Goal: Information Seeking & Learning: Learn about a topic

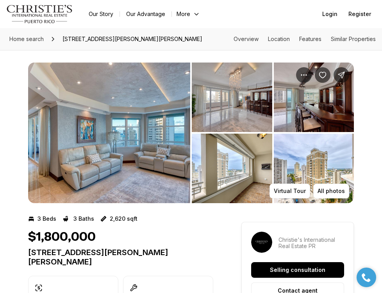
click at [146, 125] on img "View image gallery" at bounding box center [109, 133] width 162 height 141
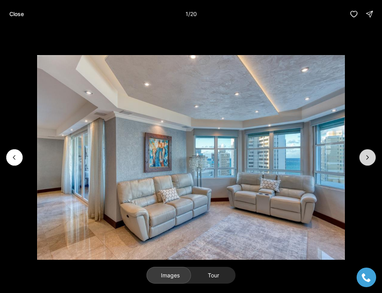
click at [368, 153] on button "Next slide" at bounding box center [368, 157] width 16 height 16
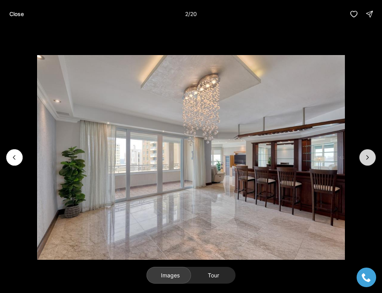
click at [367, 156] on icon "Next slide" at bounding box center [368, 158] width 2 height 4
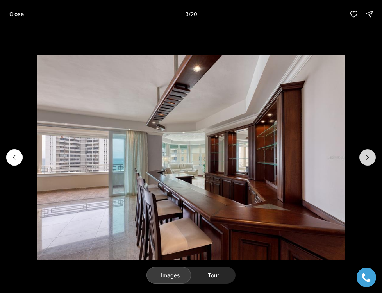
click at [367, 156] on icon "Next slide" at bounding box center [368, 158] width 2 height 4
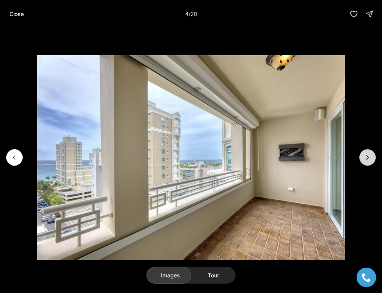
click at [367, 156] on icon "Next slide" at bounding box center [368, 158] width 2 height 4
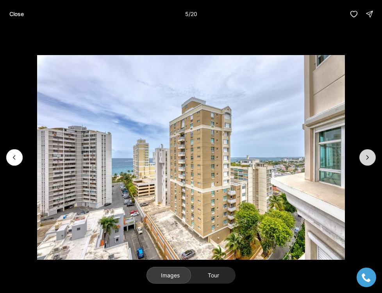
click at [367, 156] on icon "Next slide" at bounding box center [368, 158] width 8 height 8
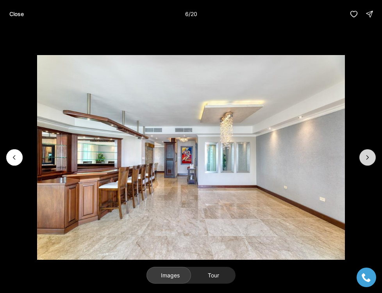
click at [367, 156] on icon "Next slide" at bounding box center [368, 158] width 8 height 8
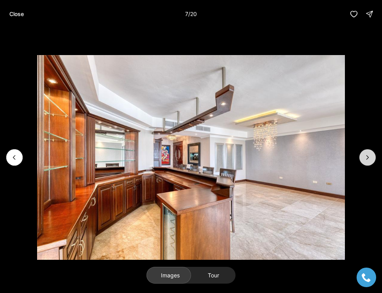
click at [367, 156] on icon "Next slide" at bounding box center [368, 158] width 8 height 8
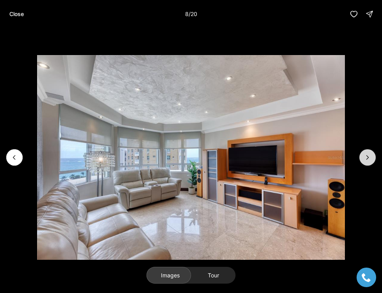
click at [367, 156] on icon "Next slide" at bounding box center [368, 158] width 8 height 8
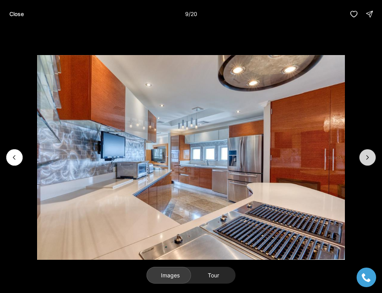
click at [367, 156] on icon "Next slide" at bounding box center [368, 158] width 2 height 4
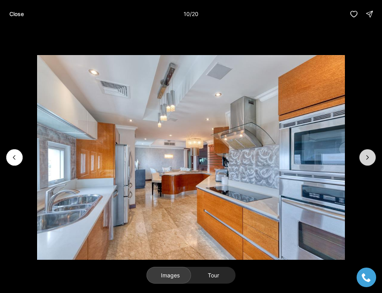
click at [367, 156] on icon "Next slide" at bounding box center [368, 158] width 2 height 4
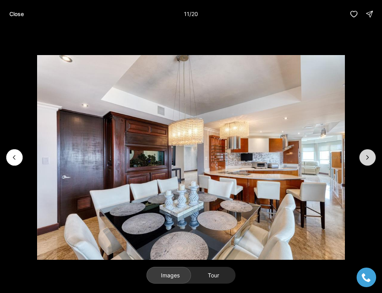
click at [367, 156] on icon "Next slide" at bounding box center [368, 158] width 2 height 4
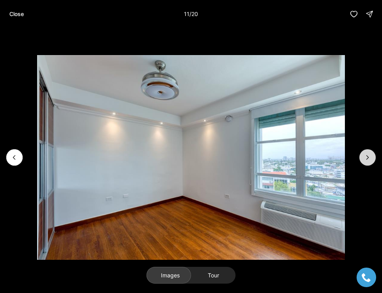
click at [367, 156] on icon "Next slide" at bounding box center [368, 158] width 2 height 4
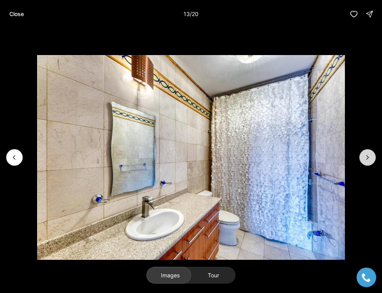
click at [367, 156] on icon "Next slide" at bounding box center [368, 158] width 2 height 4
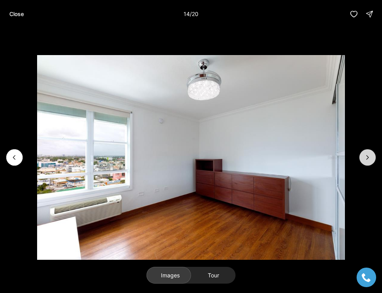
click at [367, 156] on icon "Next slide" at bounding box center [368, 158] width 2 height 4
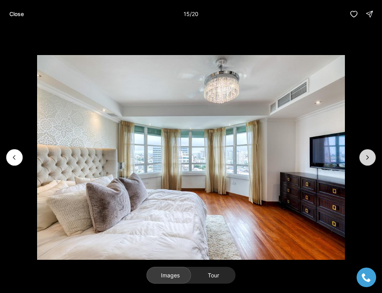
click at [367, 156] on icon "Next slide" at bounding box center [368, 158] width 2 height 4
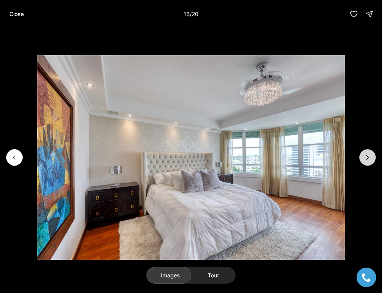
click at [367, 156] on icon "Next slide" at bounding box center [368, 158] width 2 height 4
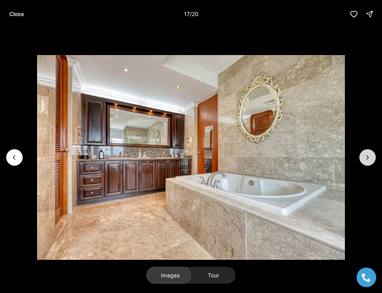
click at [367, 156] on icon "Next slide" at bounding box center [368, 158] width 2 height 4
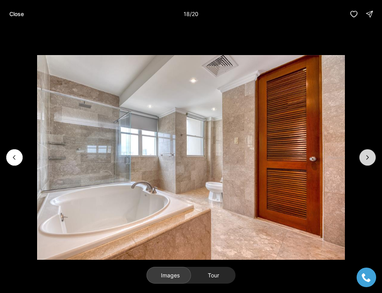
click at [367, 156] on icon "Next slide" at bounding box center [368, 158] width 2 height 4
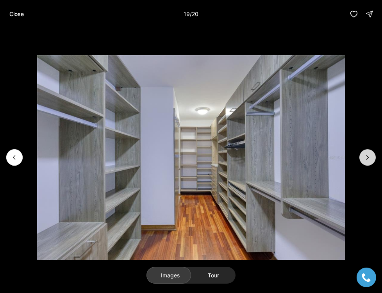
click at [367, 156] on icon "Next slide" at bounding box center [368, 158] width 2 height 4
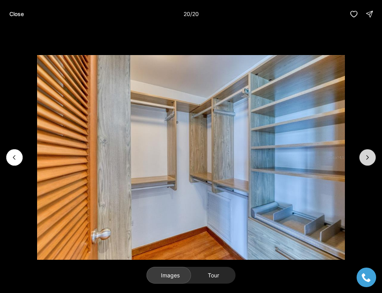
click at [367, 156] on div at bounding box center [368, 157] width 16 height 16
click at [11, 19] on button "Close" at bounding box center [17, 14] width 24 height 16
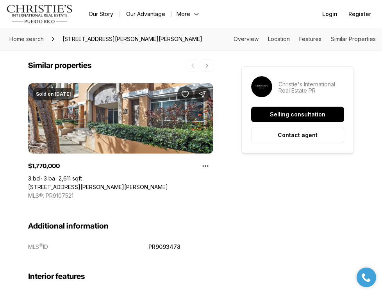
scroll to position [738, 0]
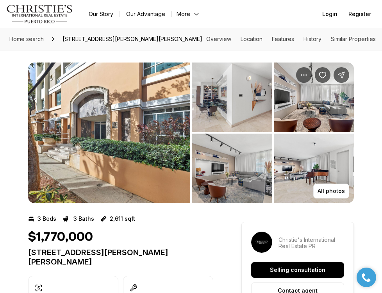
click at [166, 122] on img "View image gallery" at bounding box center [109, 133] width 162 height 141
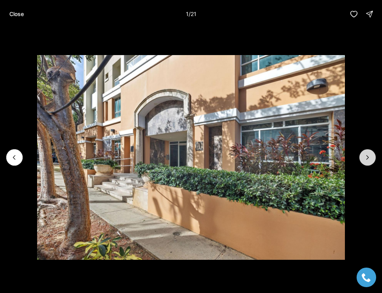
click at [370, 157] on icon "Next slide" at bounding box center [368, 158] width 8 height 8
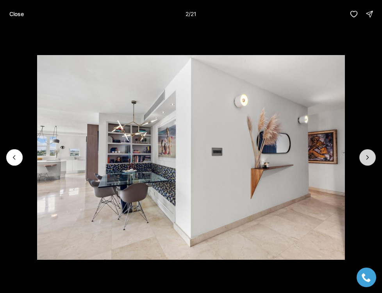
click at [370, 157] on icon "Next slide" at bounding box center [368, 158] width 8 height 8
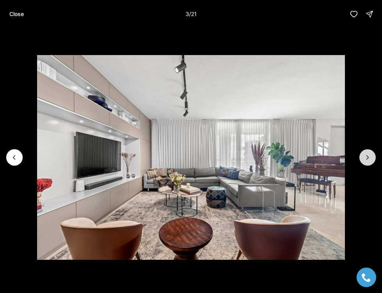
click at [370, 157] on icon "Next slide" at bounding box center [368, 158] width 8 height 8
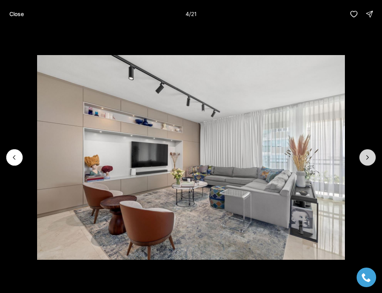
click at [370, 157] on icon "Next slide" at bounding box center [368, 158] width 8 height 8
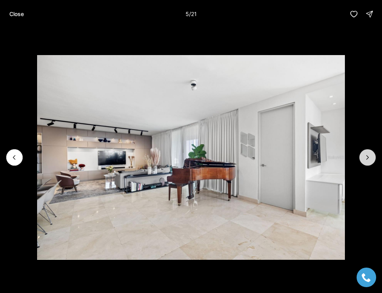
click at [370, 157] on icon "Next slide" at bounding box center [368, 158] width 8 height 8
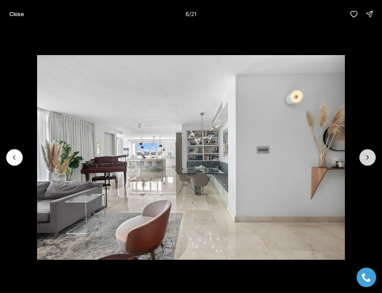
click at [370, 157] on icon "Next slide" at bounding box center [368, 158] width 8 height 8
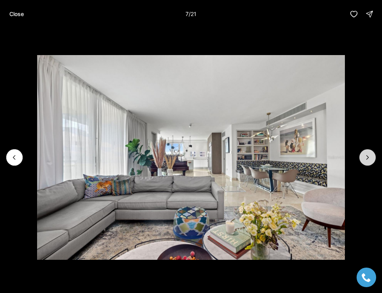
click at [370, 157] on icon "Next slide" at bounding box center [368, 158] width 8 height 8
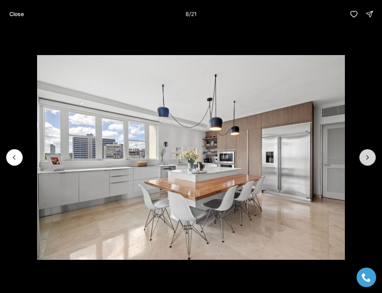
click at [370, 157] on icon "Next slide" at bounding box center [368, 158] width 8 height 8
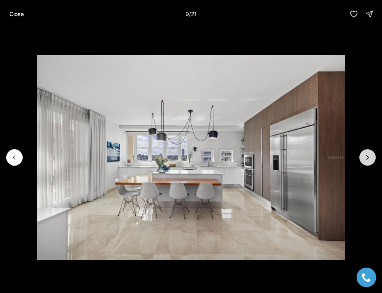
click at [370, 157] on icon "Next slide" at bounding box center [368, 158] width 8 height 8
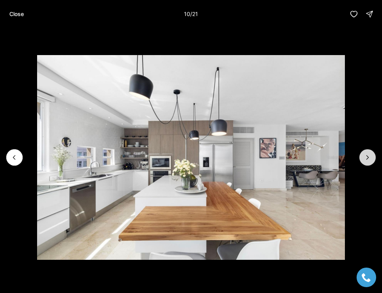
click at [370, 157] on icon "Next slide" at bounding box center [368, 158] width 8 height 8
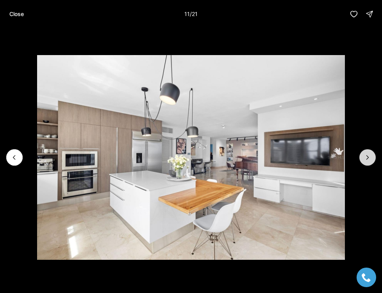
click at [370, 157] on icon "Next slide" at bounding box center [368, 158] width 8 height 8
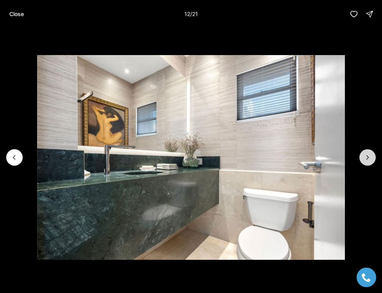
click at [370, 157] on icon "Next slide" at bounding box center [368, 158] width 8 height 8
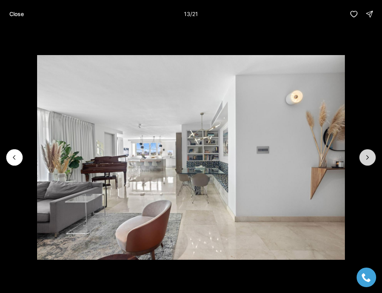
click at [370, 157] on icon "Next slide" at bounding box center [368, 158] width 8 height 8
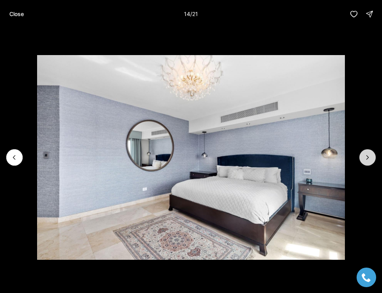
click at [370, 157] on icon "Next slide" at bounding box center [368, 158] width 8 height 8
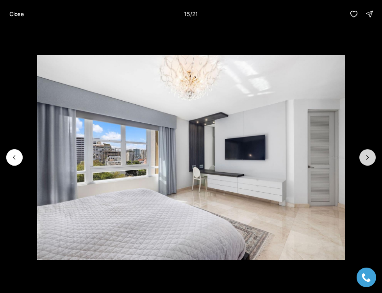
click at [370, 157] on icon "Next slide" at bounding box center [368, 158] width 8 height 8
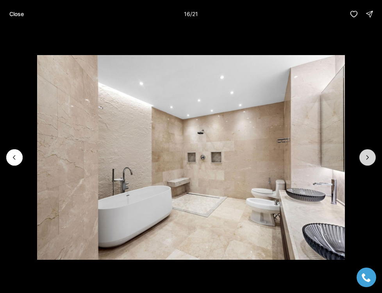
click at [370, 157] on icon "Next slide" at bounding box center [368, 158] width 8 height 8
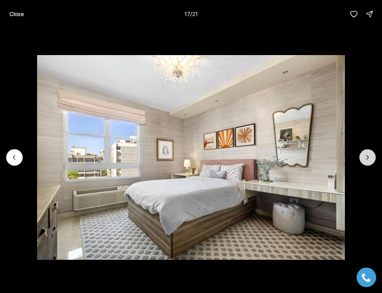
click at [370, 157] on icon "Next slide" at bounding box center [368, 158] width 8 height 8
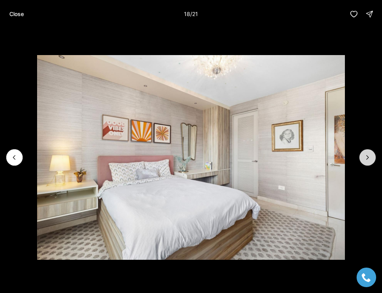
click at [370, 157] on icon "Next slide" at bounding box center [368, 158] width 8 height 8
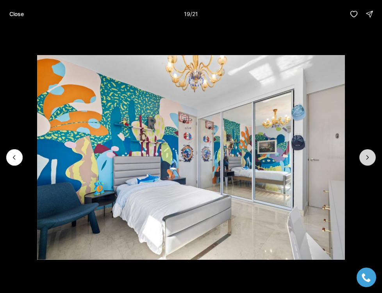
click at [370, 157] on icon "Next slide" at bounding box center [368, 158] width 8 height 8
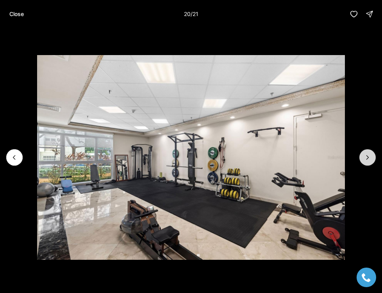
click at [370, 157] on icon "Next slide" at bounding box center [368, 158] width 8 height 8
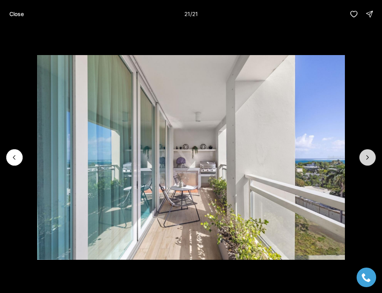
click at [370, 157] on div at bounding box center [368, 157] width 16 height 16
click at [23, 15] on p "Close" at bounding box center [16, 14] width 14 height 6
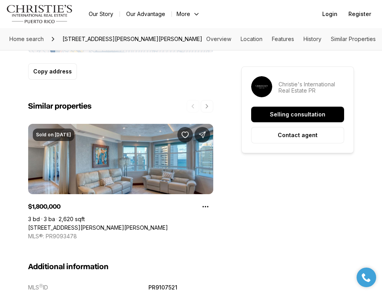
scroll to position [609, 0]
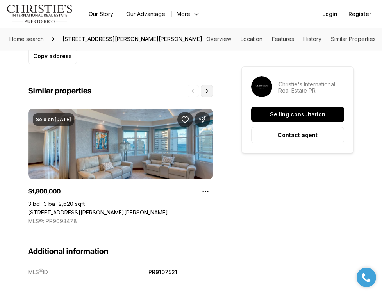
click at [211, 89] on button "Next properties" at bounding box center [207, 91] width 13 height 13
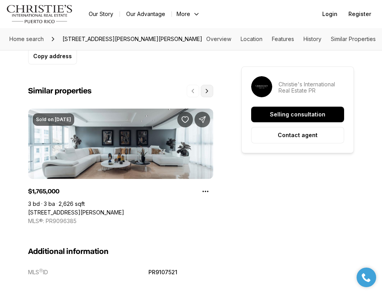
click at [206, 90] on icon "Next properties" at bounding box center [207, 91] width 6 height 6
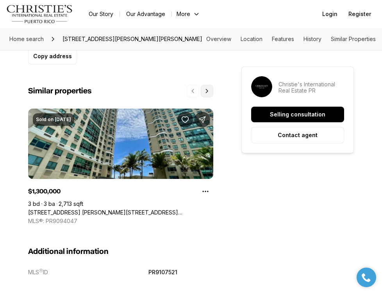
click at [207, 90] on icon "Next properties" at bounding box center [207, 91] width 2 height 4
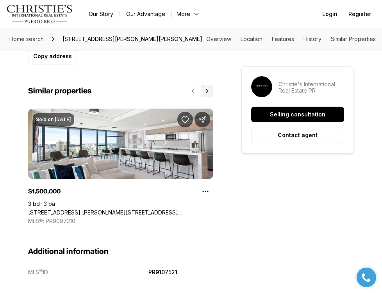
click at [208, 91] on icon "Next properties" at bounding box center [207, 91] width 2 height 4
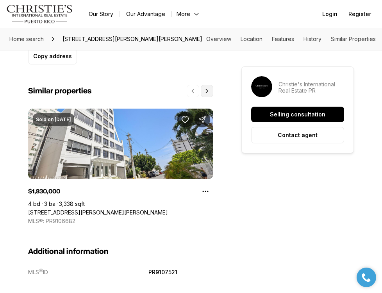
click at [208, 88] on icon "Next properties" at bounding box center [207, 91] width 6 height 6
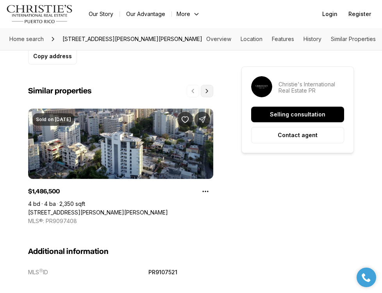
click at [208, 88] on icon "Next properties" at bounding box center [207, 91] width 6 height 6
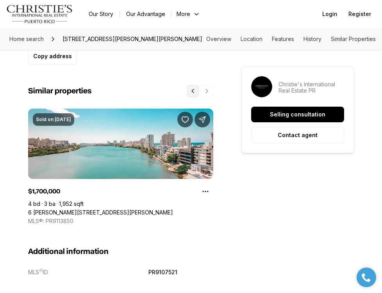
click at [195, 91] on icon "Previous properties" at bounding box center [193, 91] width 6 height 6
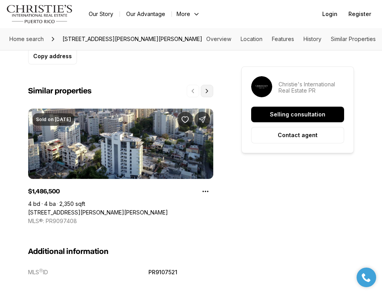
click at [202, 92] on button "Next properties" at bounding box center [207, 91] width 13 height 13
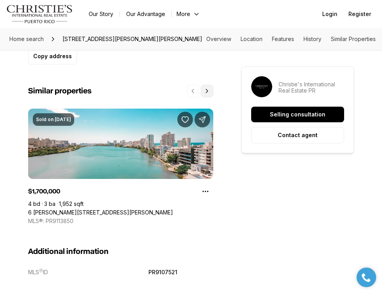
click at [207, 91] on icon "Next properties" at bounding box center [207, 91] width 6 height 6
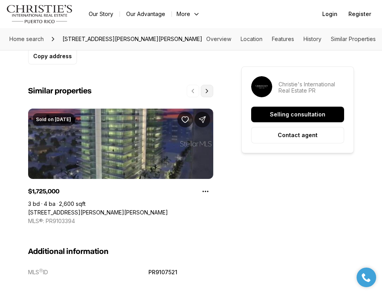
click at [207, 91] on icon "Next properties" at bounding box center [207, 91] width 6 height 6
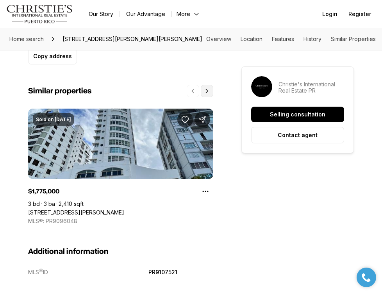
click at [208, 92] on icon "Next properties" at bounding box center [207, 91] width 6 height 6
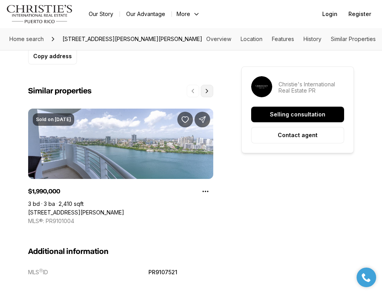
click at [208, 92] on icon "Next properties" at bounding box center [207, 91] width 6 height 6
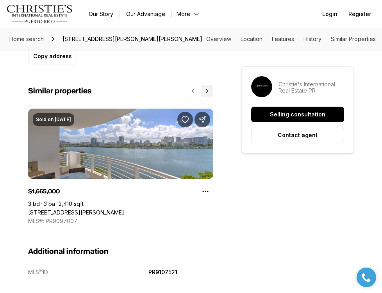
click at [208, 92] on icon "Next properties" at bounding box center [207, 91] width 6 height 6
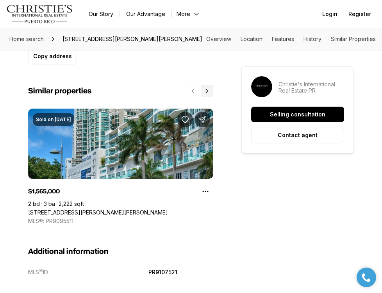
click at [208, 92] on icon "Next properties" at bounding box center [207, 91] width 6 height 6
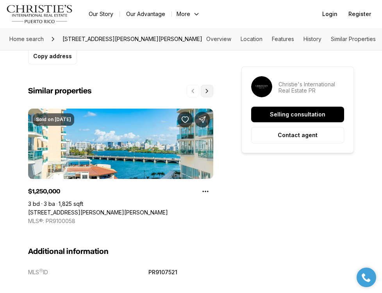
click at [208, 92] on icon "Next properties" at bounding box center [207, 91] width 6 height 6
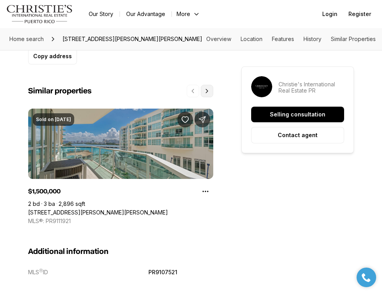
click at [208, 92] on icon "Next properties" at bounding box center [207, 91] width 6 height 6
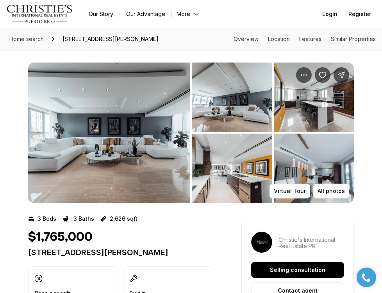
click at [159, 142] on img "View image gallery" at bounding box center [109, 133] width 162 height 141
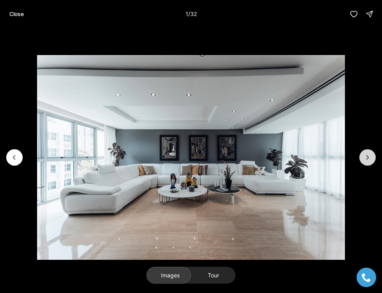
click at [367, 161] on icon "Next slide" at bounding box center [368, 158] width 8 height 8
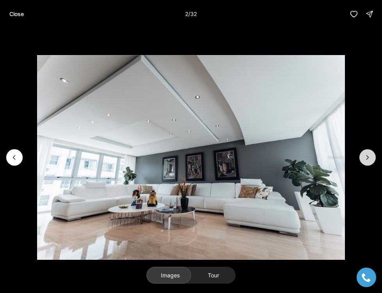
click at [367, 161] on icon "Next slide" at bounding box center [368, 158] width 8 height 8
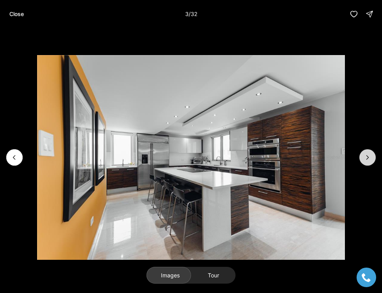
click at [367, 161] on icon "Next slide" at bounding box center [368, 158] width 8 height 8
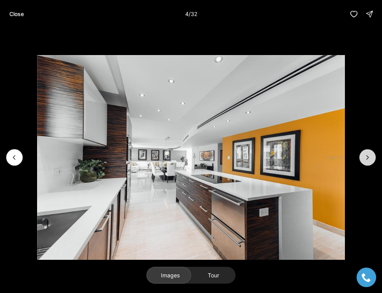
click at [367, 161] on icon "Next slide" at bounding box center [368, 158] width 8 height 8
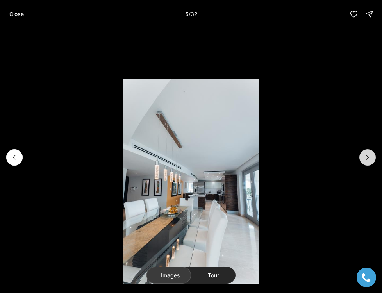
click at [367, 161] on icon "Next slide" at bounding box center [368, 158] width 8 height 8
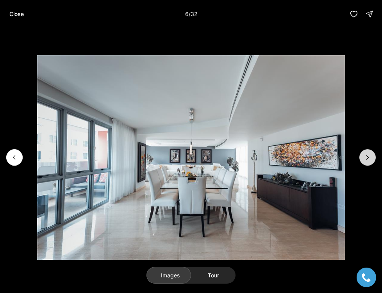
click at [367, 161] on icon "Next slide" at bounding box center [368, 158] width 8 height 8
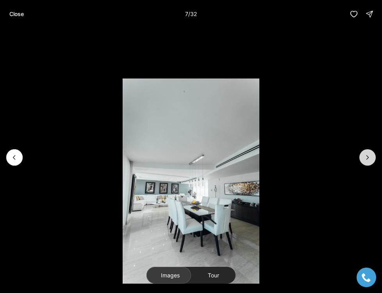
click at [367, 161] on icon "Next slide" at bounding box center [368, 158] width 8 height 8
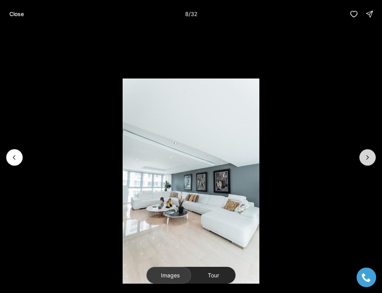
click at [367, 161] on icon "Next slide" at bounding box center [368, 158] width 8 height 8
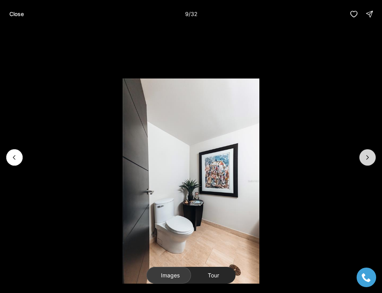
click at [367, 161] on icon "Next slide" at bounding box center [368, 158] width 8 height 8
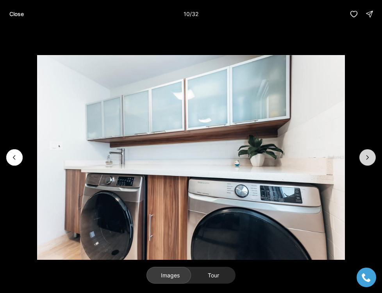
click at [367, 161] on icon "Next slide" at bounding box center [368, 158] width 8 height 8
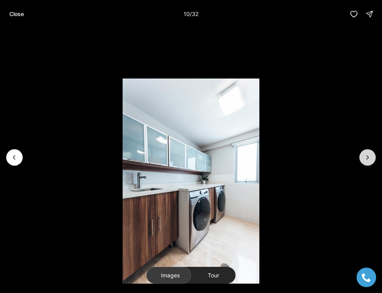
click at [367, 161] on icon "Next slide" at bounding box center [368, 158] width 8 height 8
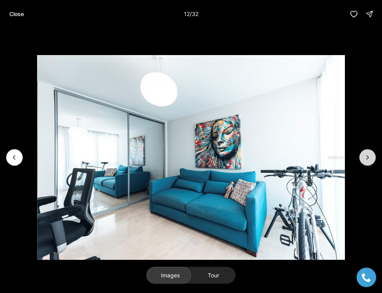
click at [367, 161] on icon "Next slide" at bounding box center [368, 158] width 8 height 8
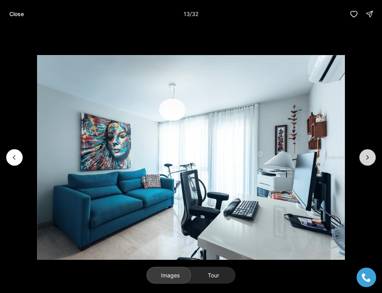
click at [367, 161] on icon "Next slide" at bounding box center [368, 158] width 8 height 8
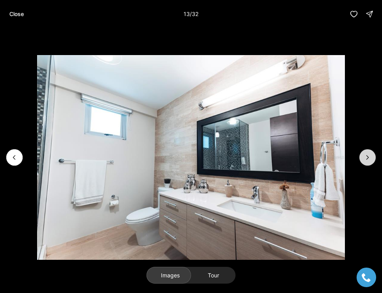
click at [367, 161] on icon "Next slide" at bounding box center [368, 158] width 8 height 8
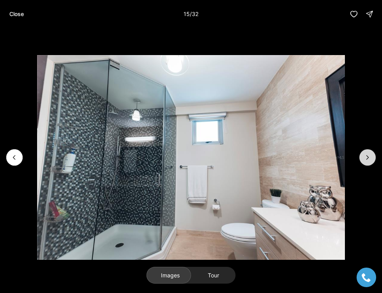
click at [367, 161] on icon "Next slide" at bounding box center [368, 158] width 8 height 8
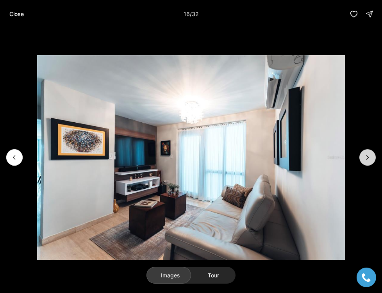
click at [367, 161] on icon "Next slide" at bounding box center [368, 158] width 8 height 8
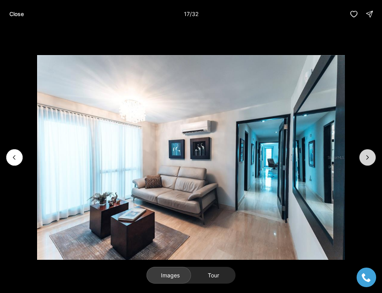
click at [367, 161] on icon "Next slide" at bounding box center [368, 158] width 8 height 8
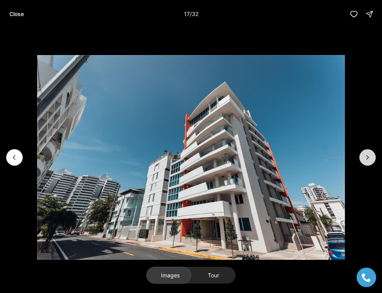
click at [367, 161] on icon "Next slide" at bounding box center [368, 158] width 8 height 8
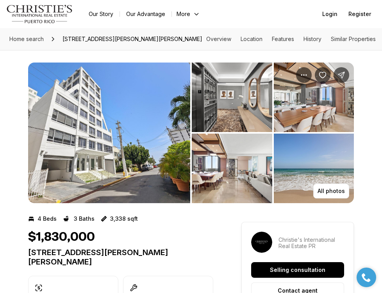
click at [150, 112] on img "View image gallery" at bounding box center [109, 133] width 162 height 141
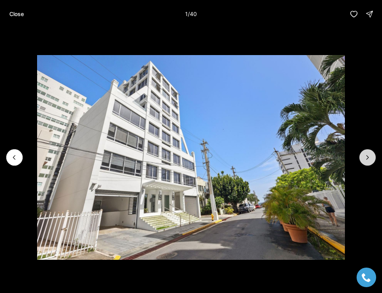
click at [364, 161] on icon "Next slide" at bounding box center [368, 158] width 8 height 8
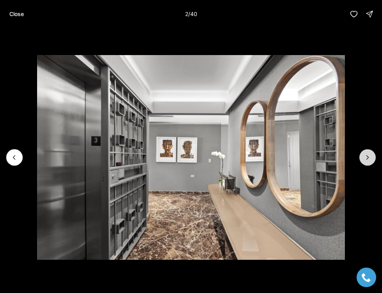
click at [364, 161] on icon "Next slide" at bounding box center [368, 158] width 8 height 8
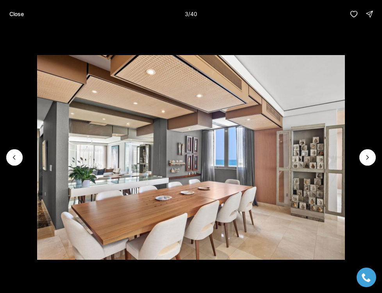
click at [9, 165] on li "3 of 40" at bounding box center [191, 157] width 382 height 259
click at [15, 155] on icon "Previous slide" at bounding box center [15, 158] width 8 height 8
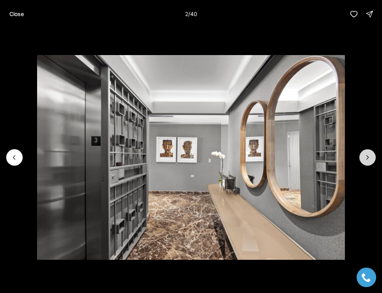
click at [366, 158] on icon "Next slide" at bounding box center [368, 158] width 8 height 8
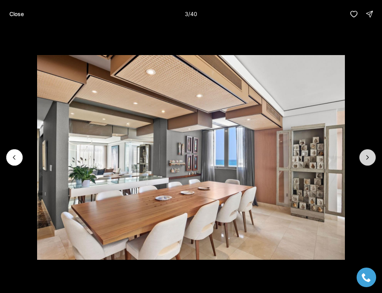
click at [366, 158] on icon "Next slide" at bounding box center [368, 158] width 8 height 8
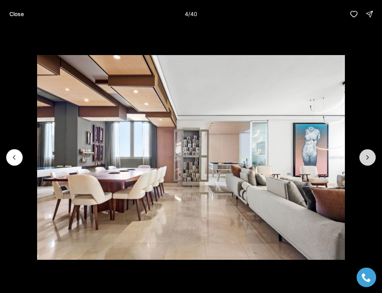
click at [366, 158] on icon "Next slide" at bounding box center [368, 158] width 8 height 8
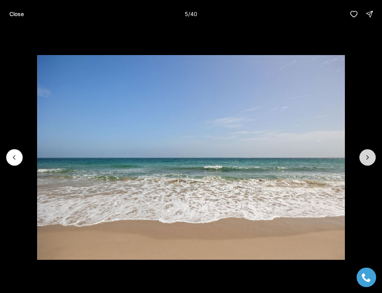
click at [366, 158] on icon "Next slide" at bounding box center [368, 158] width 8 height 8
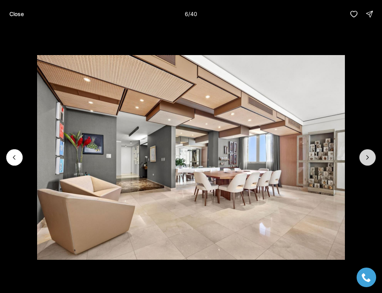
click at [366, 158] on icon "Next slide" at bounding box center [368, 158] width 8 height 8
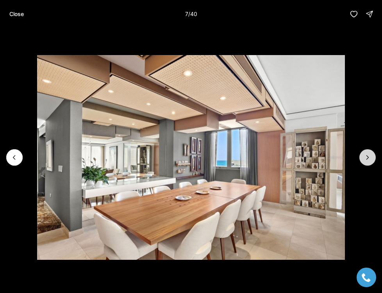
click at [366, 158] on icon "Next slide" at bounding box center [368, 158] width 8 height 8
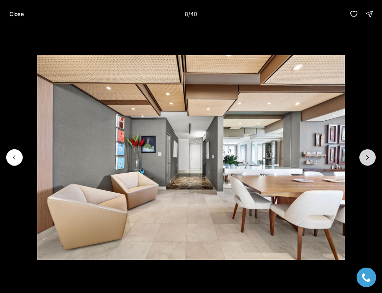
click at [366, 158] on icon "Next slide" at bounding box center [368, 158] width 8 height 8
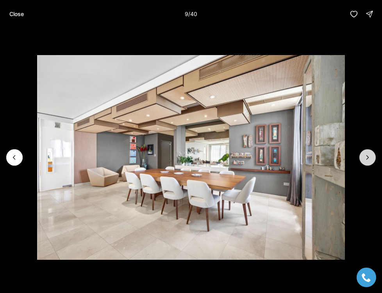
click at [366, 158] on icon "Next slide" at bounding box center [368, 158] width 8 height 8
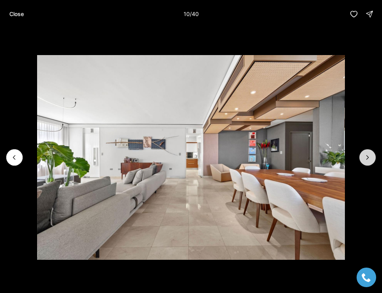
click at [366, 158] on icon "Next slide" at bounding box center [368, 158] width 8 height 8
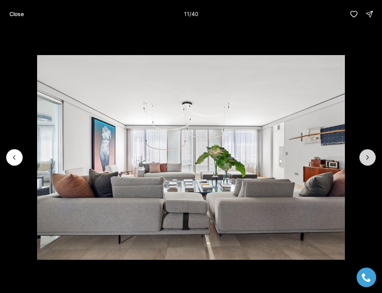
click at [366, 158] on icon "Next slide" at bounding box center [368, 158] width 8 height 8
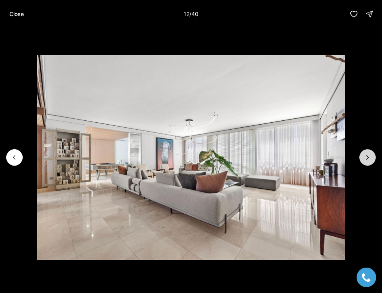
click at [366, 158] on icon "Next slide" at bounding box center [368, 158] width 8 height 8
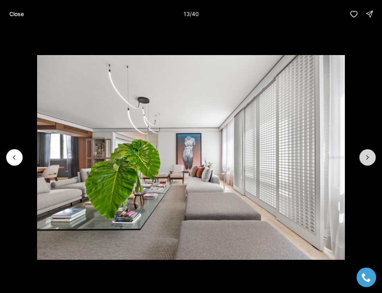
click at [366, 158] on icon "Next slide" at bounding box center [368, 158] width 8 height 8
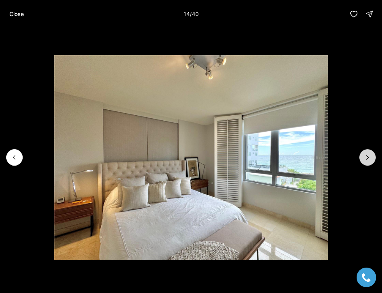
click at [366, 158] on icon "Next slide" at bounding box center [368, 158] width 8 height 8
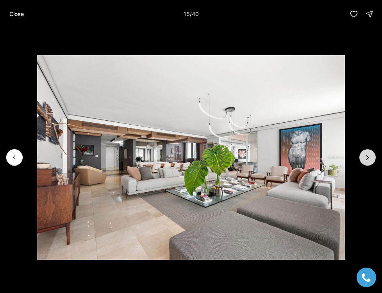
click at [366, 158] on icon "Next slide" at bounding box center [368, 158] width 8 height 8
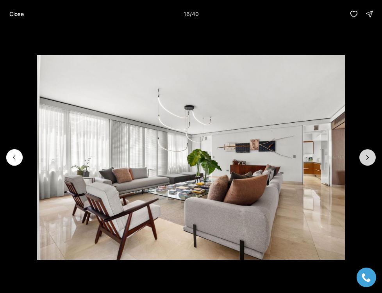
click at [366, 158] on icon "Next slide" at bounding box center [368, 158] width 8 height 8
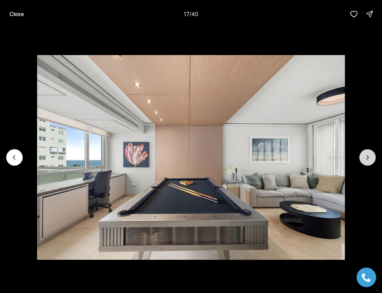
click at [366, 158] on icon "Next slide" at bounding box center [368, 158] width 8 height 8
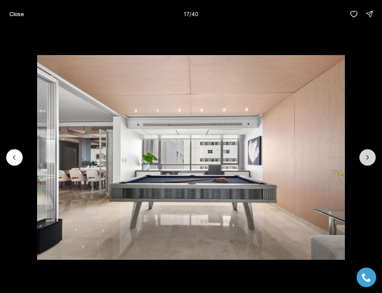
click at [366, 158] on icon "Next slide" at bounding box center [368, 158] width 8 height 8
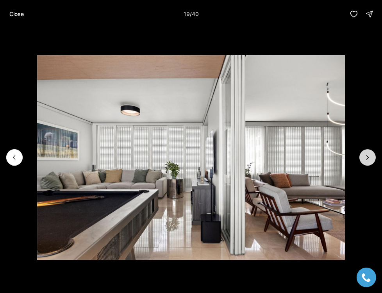
click at [366, 158] on icon "Next slide" at bounding box center [368, 158] width 8 height 8
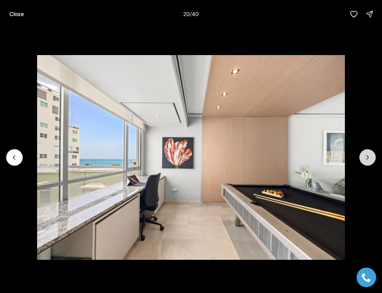
click at [366, 158] on icon "Next slide" at bounding box center [368, 158] width 8 height 8
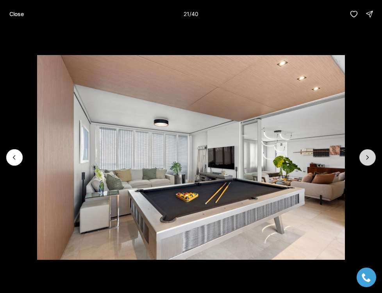
click at [366, 158] on icon "Next slide" at bounding box center [368, 158] width 8 height 8
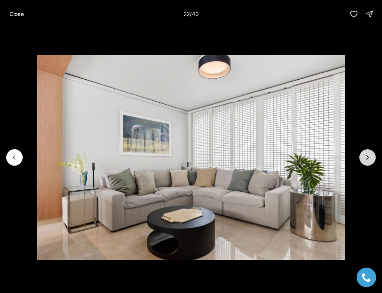
click at [366, 158] on icon "Next slide" at bounding box center [368, 158] width 8 height 8
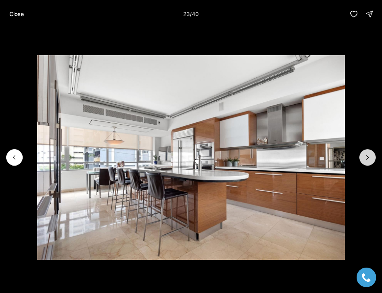
click at [366, 158] on icon "Next slide" at bounding box center [368, 158] width 8 height 8
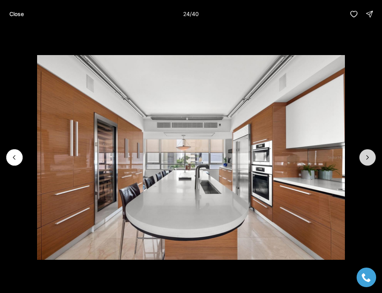
click at [366, 158] on icon "Next slide" at bounding box center [368, 158] width 8 height 8
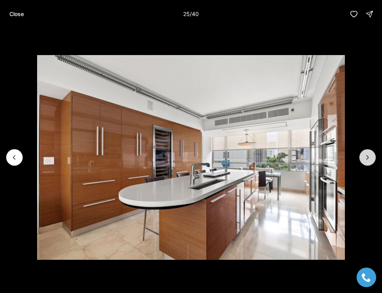
click at [368, 158] on icon "Next slide" at bounding box center [368, 158] width 8 height 8
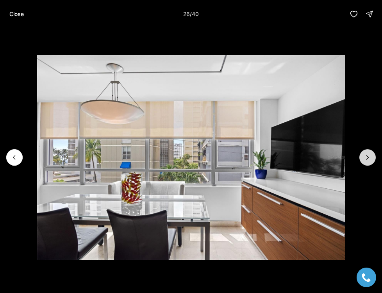
click at [368, 158] on icon "Next slide" at bounding box center [368, 158] width 8 height 8
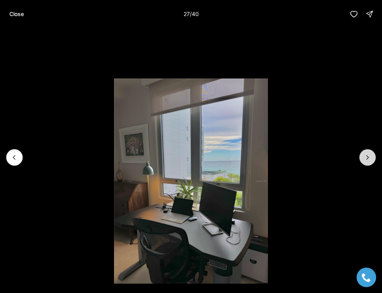
click at [368, 158] on icon "Next slide" at bounding box center [368, 158] width 8 height 8
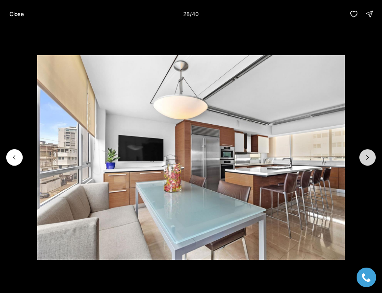
click at [368, 158] on icon "Next slide" at bounding box center [368, 158] width 8 height 8
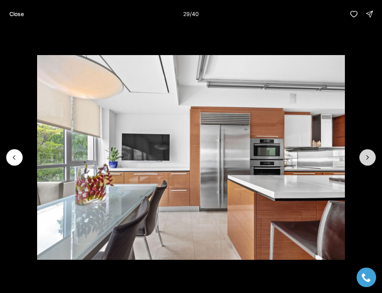
click at [368, 158] on icon "Next slide" at bounding box center [368, 158] width 8 height 8
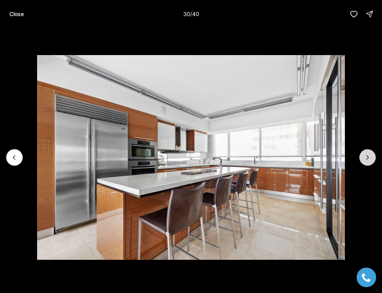
click at [368, 158] on icon "Next slide" at bounding box center [368, 158] width 8 height 8
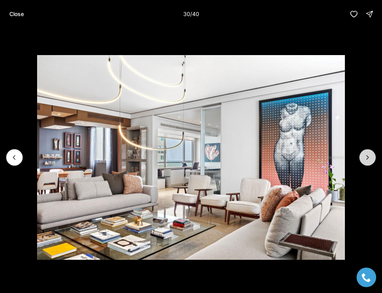
click at [368, 158] on icon "Next slide" at bounding box center [368, 158] width 8 height 8
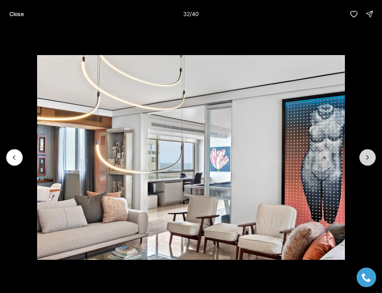
click at [368, 158] on icon "Next slide" at bounding box center [368, 158] width 8 height 8
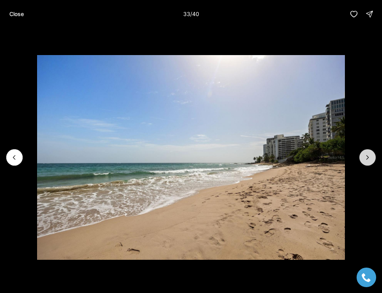
click at [368, 158] on icon "Next slide" at bounding box center [368, 158] width 8 height 8
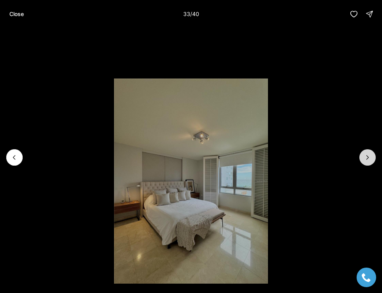
click at [368, 158] on icon "Next slide" at bounding box center [368, 158] width 8 height 8
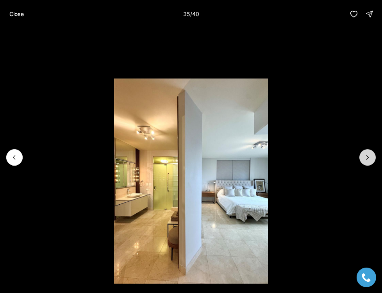
click at [368, 158] on icon "Next slide" at bounding box center [368, 158] width 8 height 8
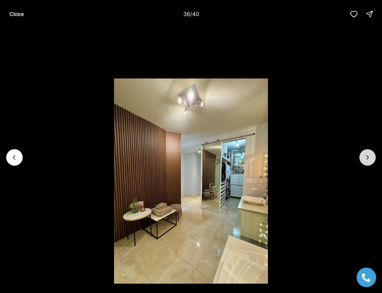
click at [368, 158] on icon "Next slide" at bounding box center [368, 158] width 8 height 8
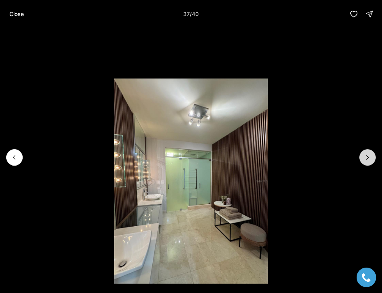
click at [368, 158] on icon "Next slide" at bounding box center [368, 158] width 8 height 8
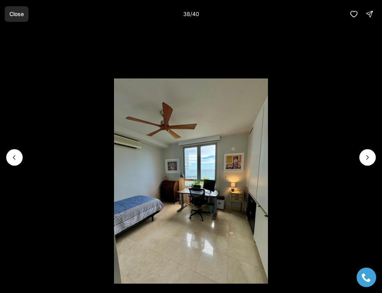
click at [18, 14] on p "Close" at bounding box center [16, 14] width 14 height 6
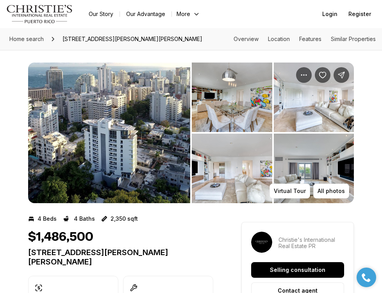
click at [155, 112] on img "View image gallery" at bounding box center [109, 133] width 162 height 141
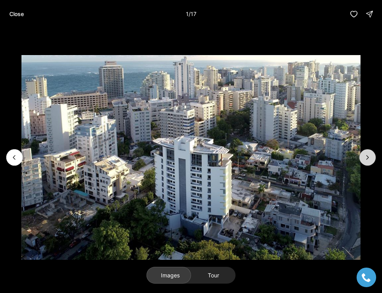
click at [374, 160] on button "Next slide" at bounding box center [368, 157] width 16 height 16
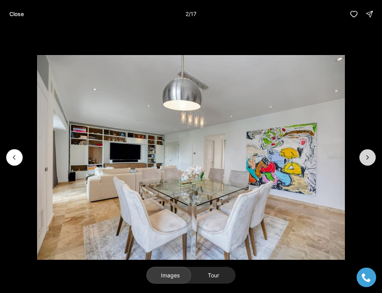
click at [372, 162] on button "Next slide" at bounding box center [368, 157] width 16 height 16
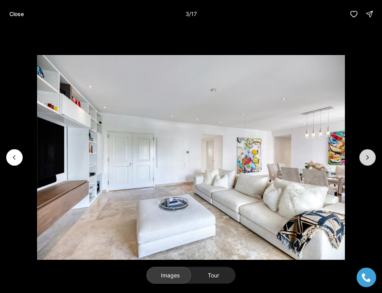
click at [372, 162] on button "Next slide" at bounding box center [368, 157] width 16 height 16
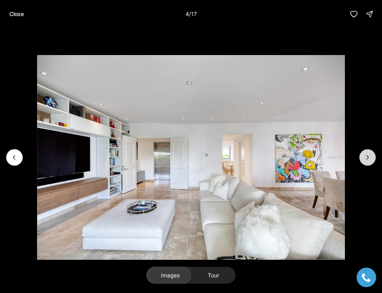
click at [372, 162] on button "Next slide" at bounding box center [368, 157] width 16 height 16
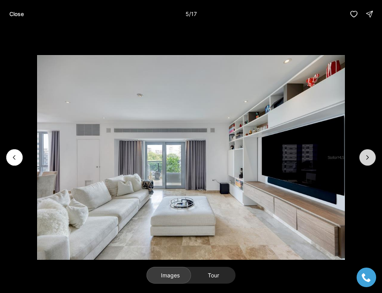
click at [372, 162] on button "Next slide" at bounding box center [368, 157] width 16 height 16
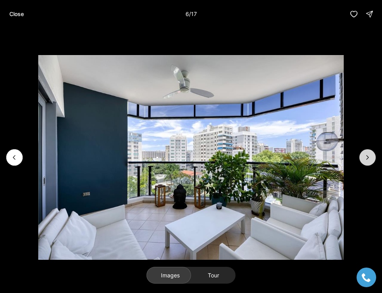
click at [372, 162] on button "Next slide" at bounding box center [368, 157] width 16 height 16
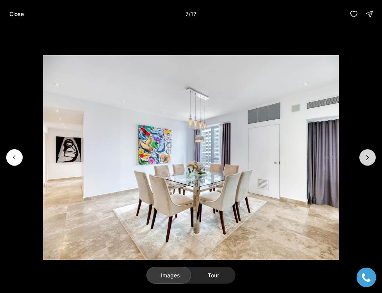
click at [372, 162] on button "Next slide" at bounding box center [368, 157] width 16 height 16
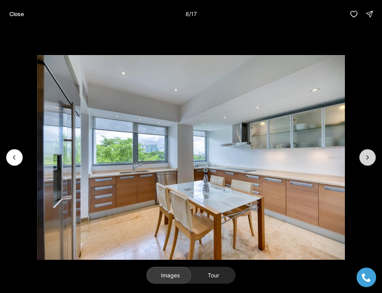
click at [372, 162] on button "Next slide" at bounding box center [368, 157] width 16 height 16
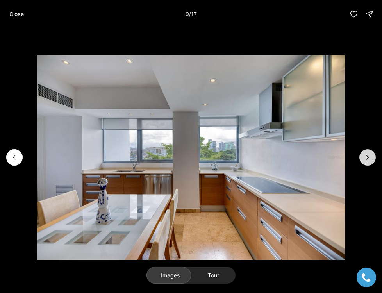
click at [372, 162] on button "Next slide" at bounding box center [368, 157] width 16 height 16
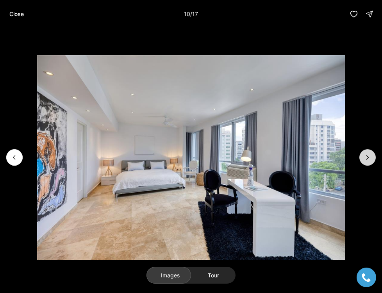
click at [372, 162] on button "Next slide" at bounding box center [368, 157] width 16 height 16
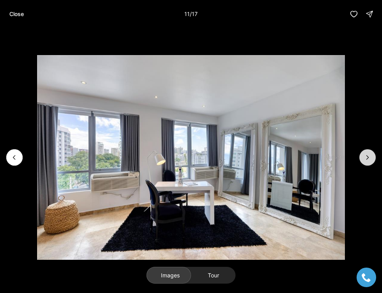
click at [372, 162] on button "Next slide" at bounding box center [368, 157] width 16 height 16
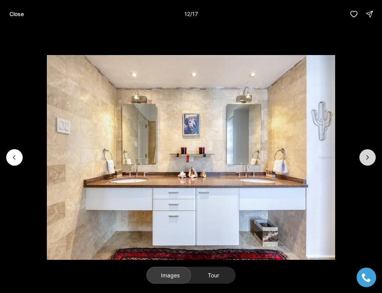
click at [372, 162] on button "Next slide" at bounding box center [368, 157] width 16 height 16
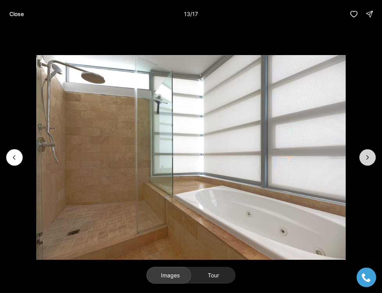
click at [372, 162] on button "Next slide" at bounding box center [368, 157] width 16 height 16
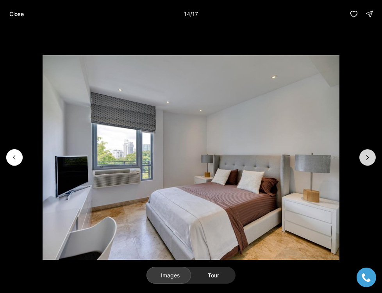
click at [372, 162] on button "Next slide" at bounding box center [368, 157] width 16 height 16
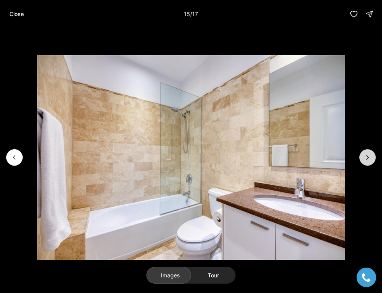
click at [372, 162] on button "Next slide" at bounding box center [368, 157] width 16 height 16
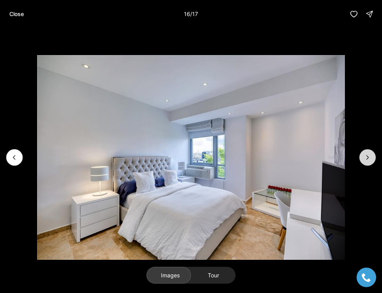
click at [372, 162] on button "Next slide" at bounding box center [368, 157] width 16 height 16
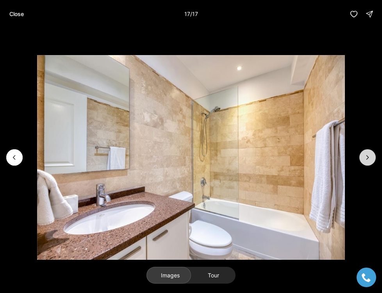
click at [372, 162] on div at bounding box center [368, 157] width 16 height 16
click at [372, 160] on div at bounding box center [368, 157] width 16 height 16
click at [368, 156] on div at bounding box center [368, 157] width 16 height 16
click at [22, 12] on p "Close" at bounding box center [16, 14] width 14 height 6
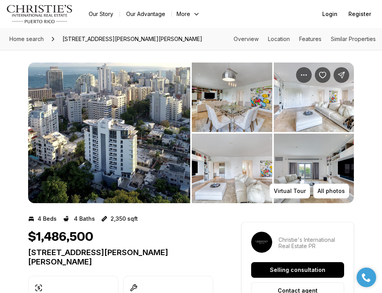
click at [160, 152] on img "View image gallery" at bounding box center [109, 133] width 162 height 141
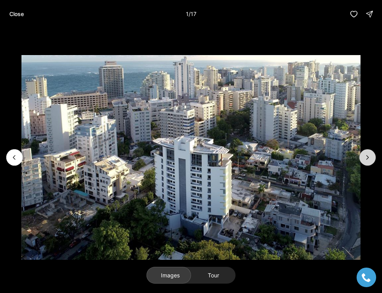
click at [368, 157] on icon "Next slide" at bounding box center [368, 158] width 2 height 4
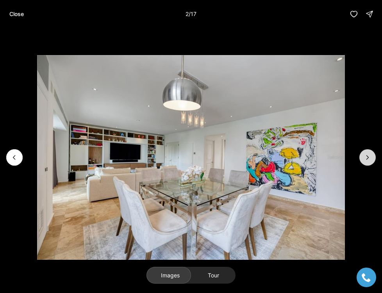
click at [368, 157] on icon "Next slide" at bounding box center [368, 158] width 2 height 4
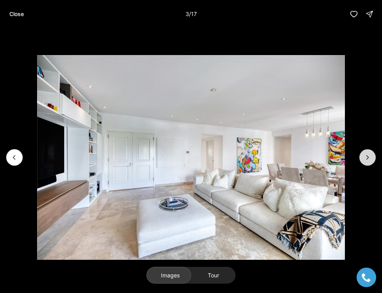
click at [368, 157] on icon "Next slide" at bounding box center [368, 158] width 2 height 4
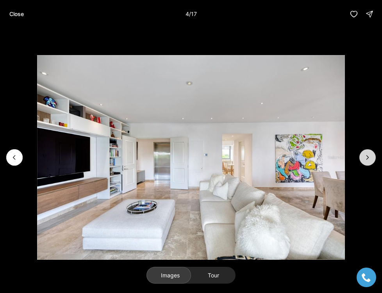
click at [368, 157] on icon "Next slide" at bounding box center [368, 158] width 2 height 4
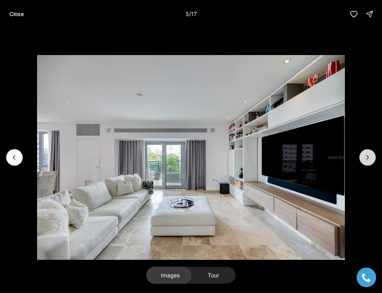
click at [368, 157] on icon "Next slide" at bounding box center [368, 158] width 2 height 4
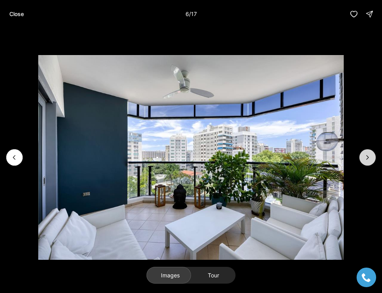
click at [368, 157] on icon "Next slide" at bounding box center [368, 158] width 2 height 4
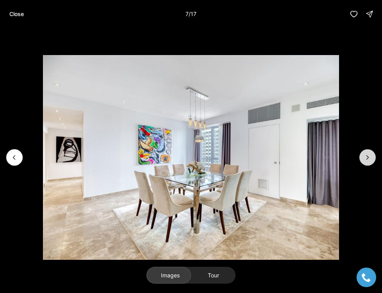
click at [368, 157] on icon "Next slide" at bounding box center [368, 158] width 2 height 4
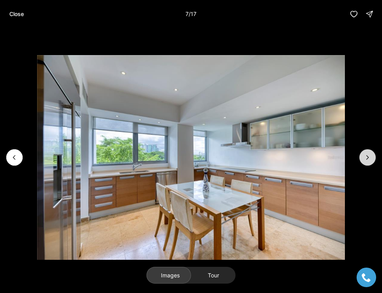
click at [368, 157] on icon "Next slide" at bounding box center [368, 158] width 2 height 4
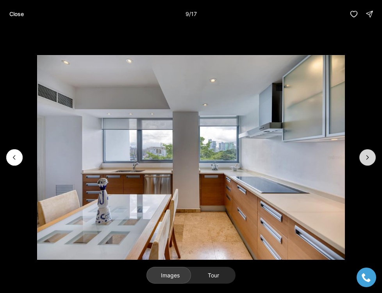
click at [368, 157] on icon "Next slide" at bounding box center [368, 158] width 2 height 4
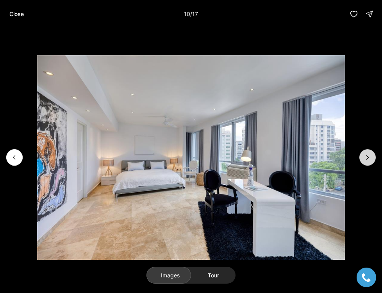
click at [368, 157] on icon "Next slide" at bounding box center [368, 158] width 2 height 4
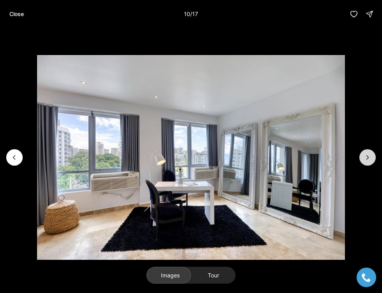
click at [368, 157] on icon "Next slide" at bounding box center [368, 158] width 2 height 4
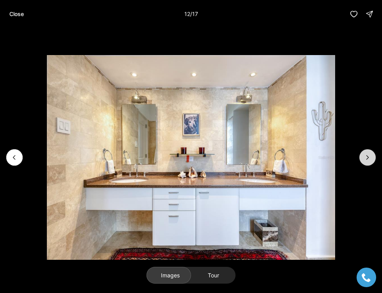
click at [368, 157] on icon "Next slide" at bounding box center [368, 158] width 2 height 4
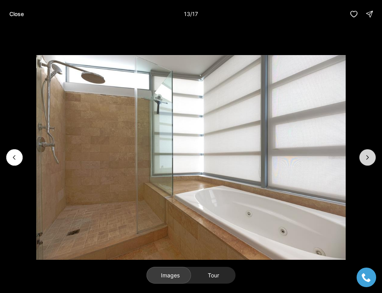
click at [368, 157] on icon "Next slide" at bounding box center [368, 158] width 2 height 4
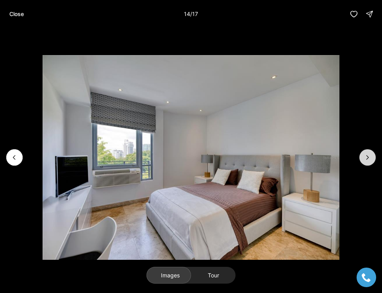
click at [368, 157] on icon "Next slide" at bounding box center [368, 158] width 2 height 4
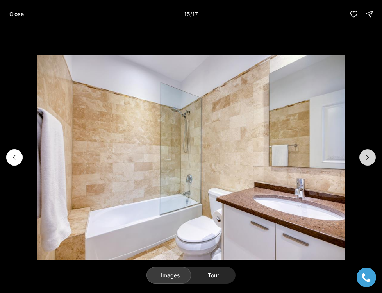
click at [368, 157] on icon "Next slide" at bounding box center [368, 158] width 2 height 4
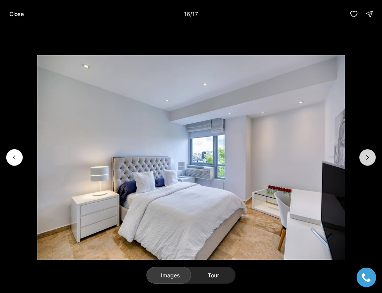
click at [368, 157] on icon "Next slide" at bounding box center [368, 158] width 2 height 4
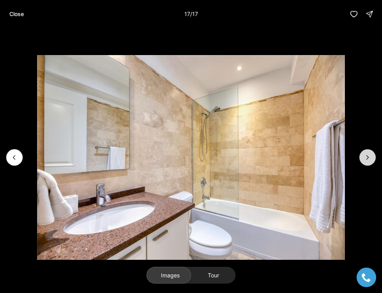
click at [368, 157] on div at bounding box center [368, 157] width 16 height 16
click at [370, 162] on div at bounding box center [368, 157] width 16 height 16
click at [17, 15] on p "Close" at bounding box center [16, 14] width 14 height 6
